Goal: Find specific page/section: Find specific page/section

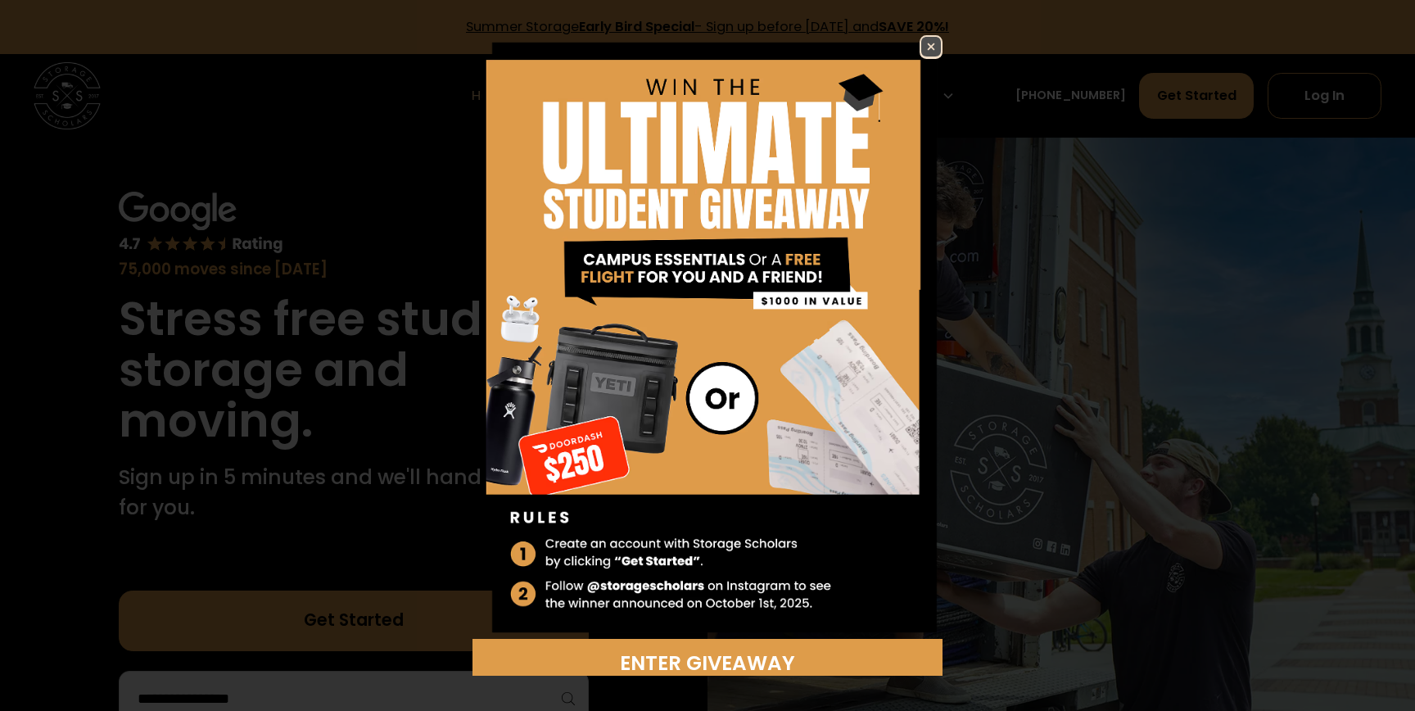
click at [928, 39] on img at bounding box center [931, 47] width 20 height 20
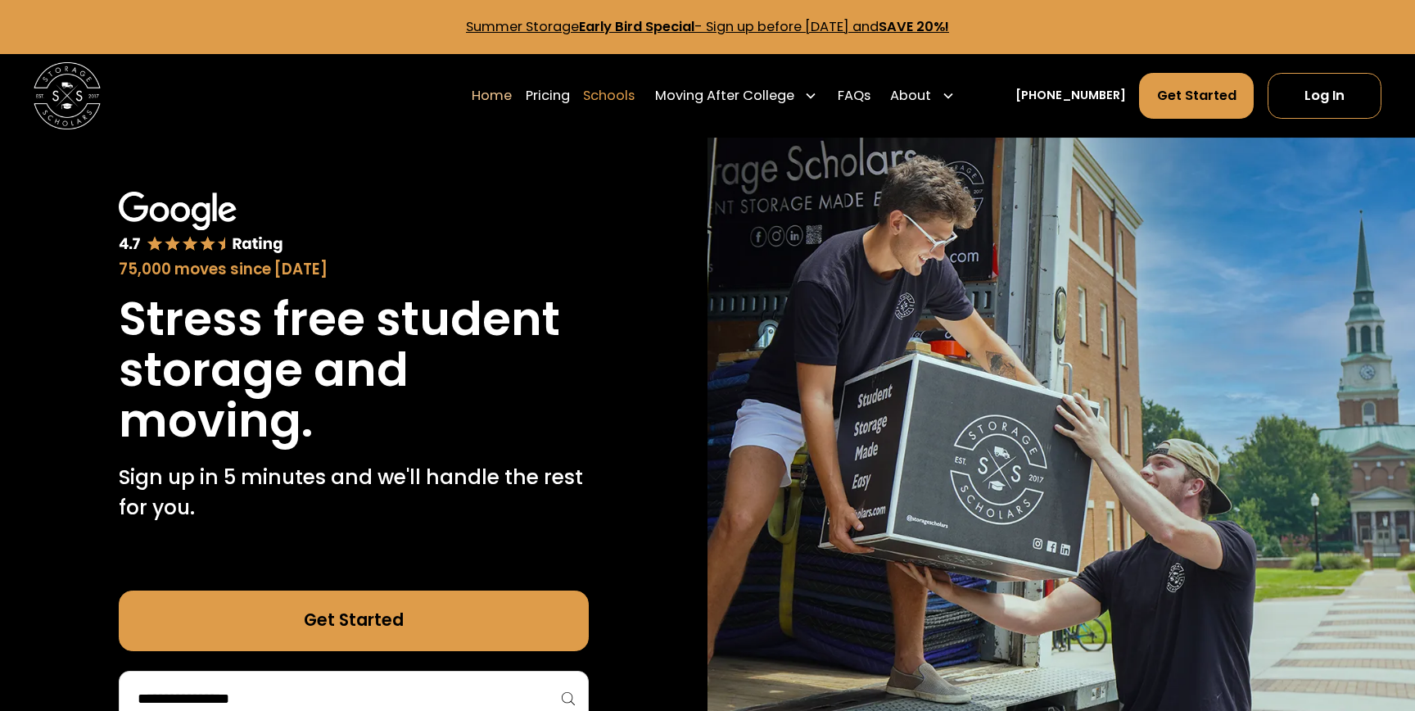
click at [617, 94] on link "Schools" at bounding box center [609, 95] width 52 height 47
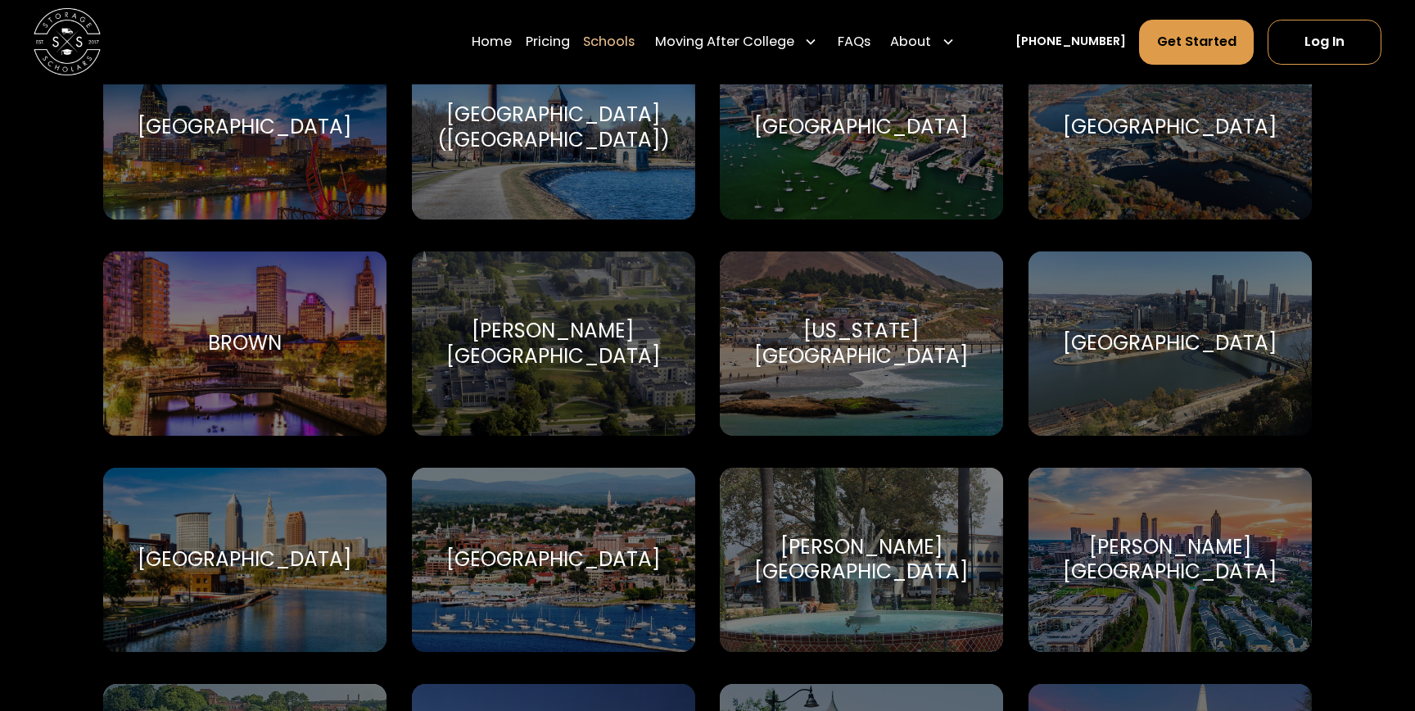
scroll to position [1269, 0]
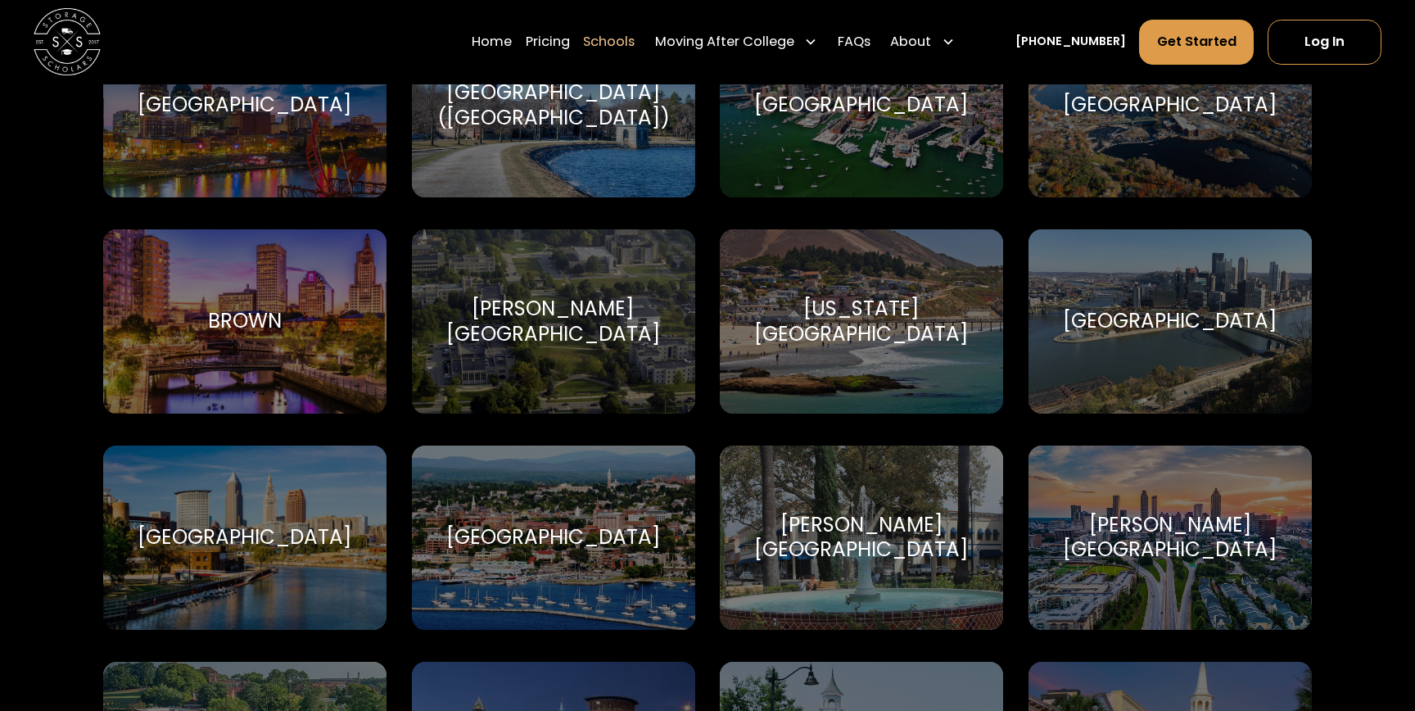
click at [864, 324] on div "[US_STATE][GEOGRAPHIC_DATA]" at bounding box center [861, 321] width 243 height 50
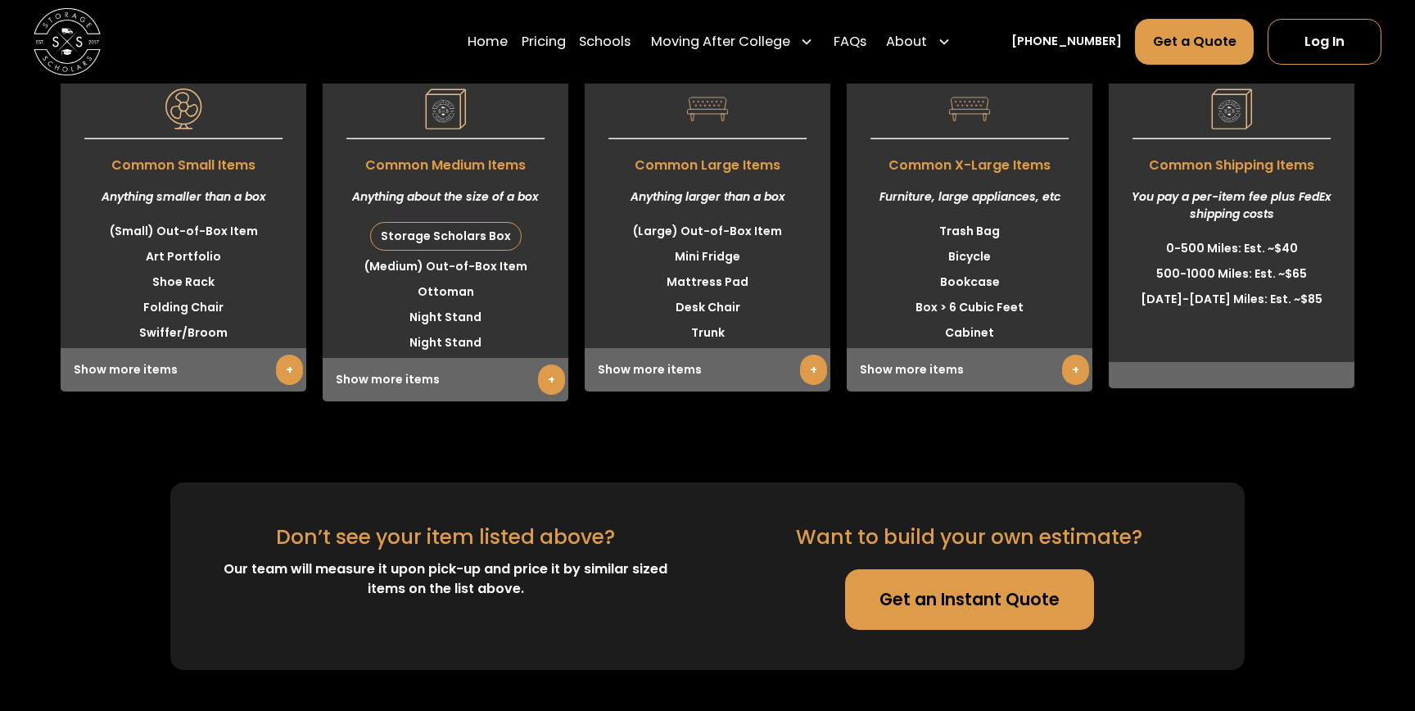
scroll to position [4695, 0]
